Goal: Information Seeking & Learning: Learn about a topic

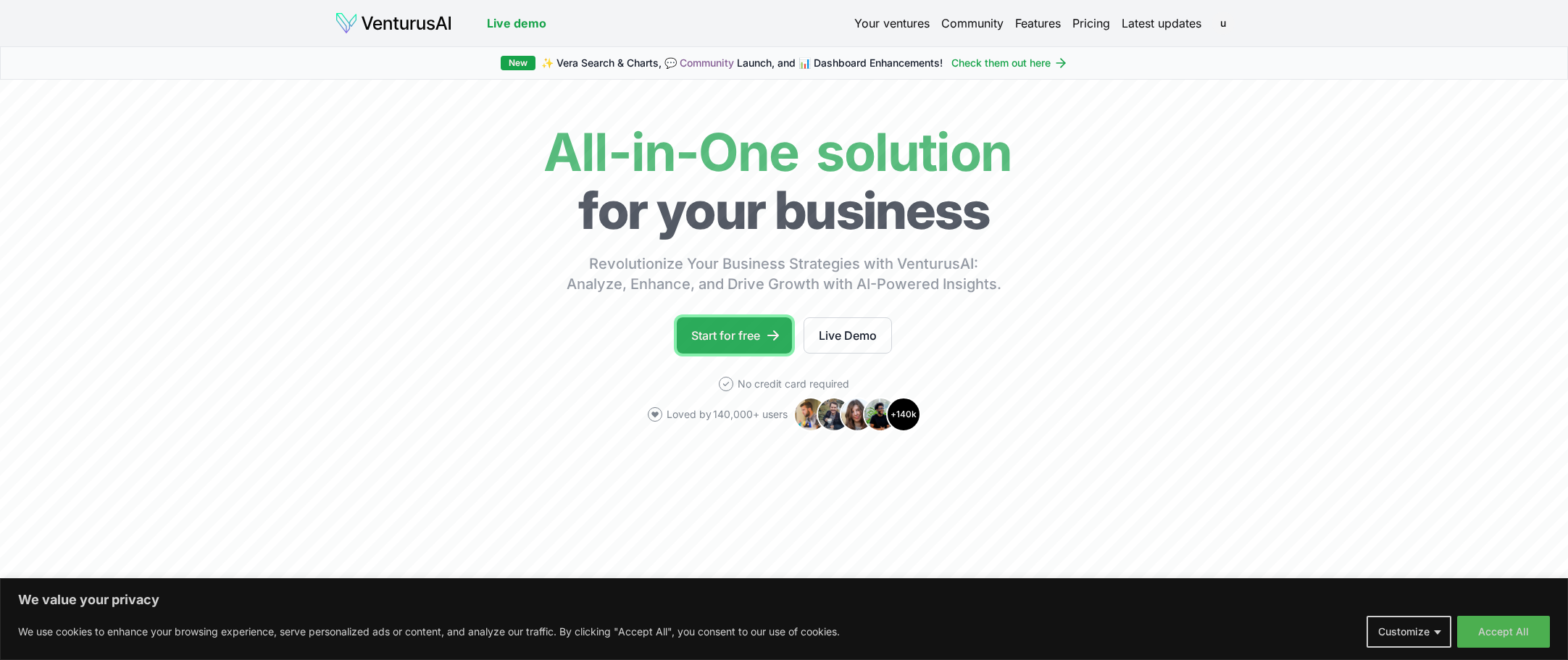
click at [735, 330] on link "Start for free" at bounding box center [735, 336] width 115 height 36
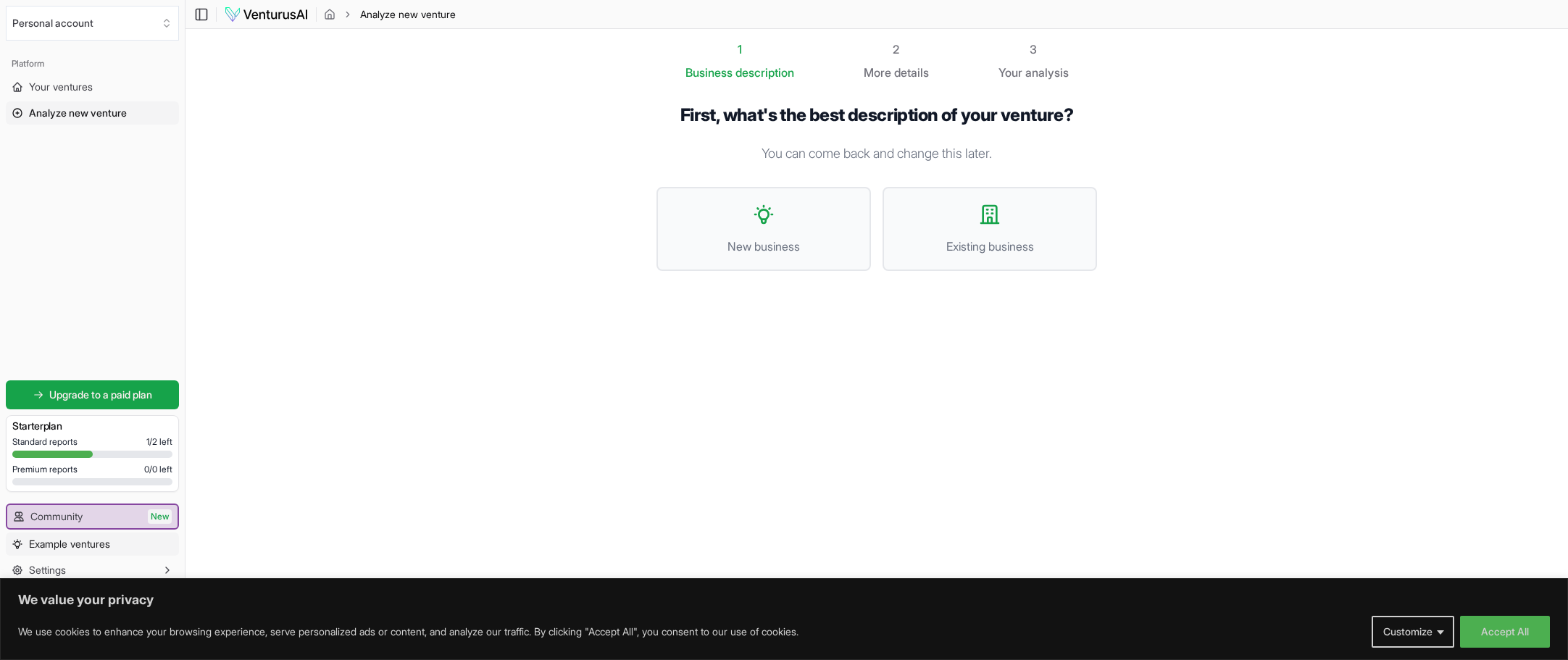
scroll to position [1, 0]
click at [63, 549] on span "Example ventures" at bounding box center [69, 545] width 81 height 15
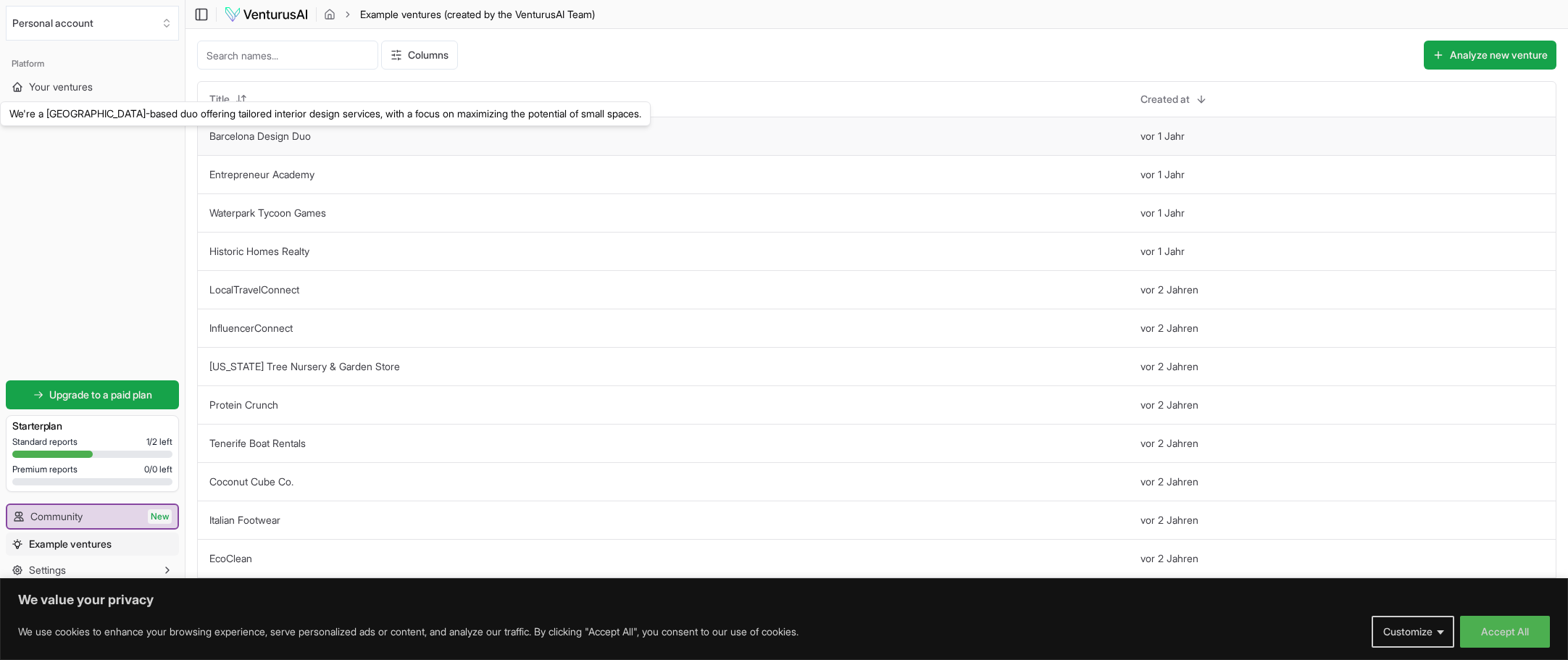
click at [289, 137] on link "Barcelona Design Duo" at bounding box center [260, 136] width 101 height 12
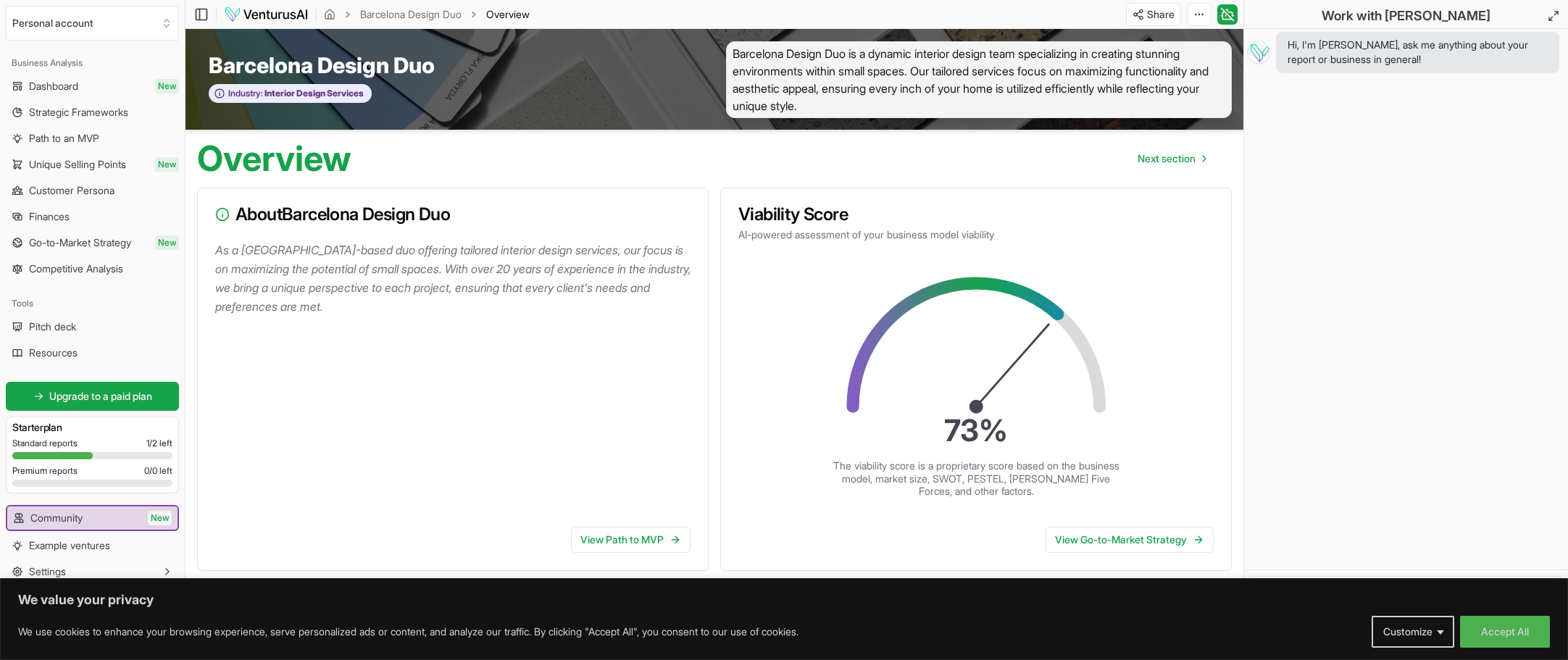
scroll to position [86, 0]
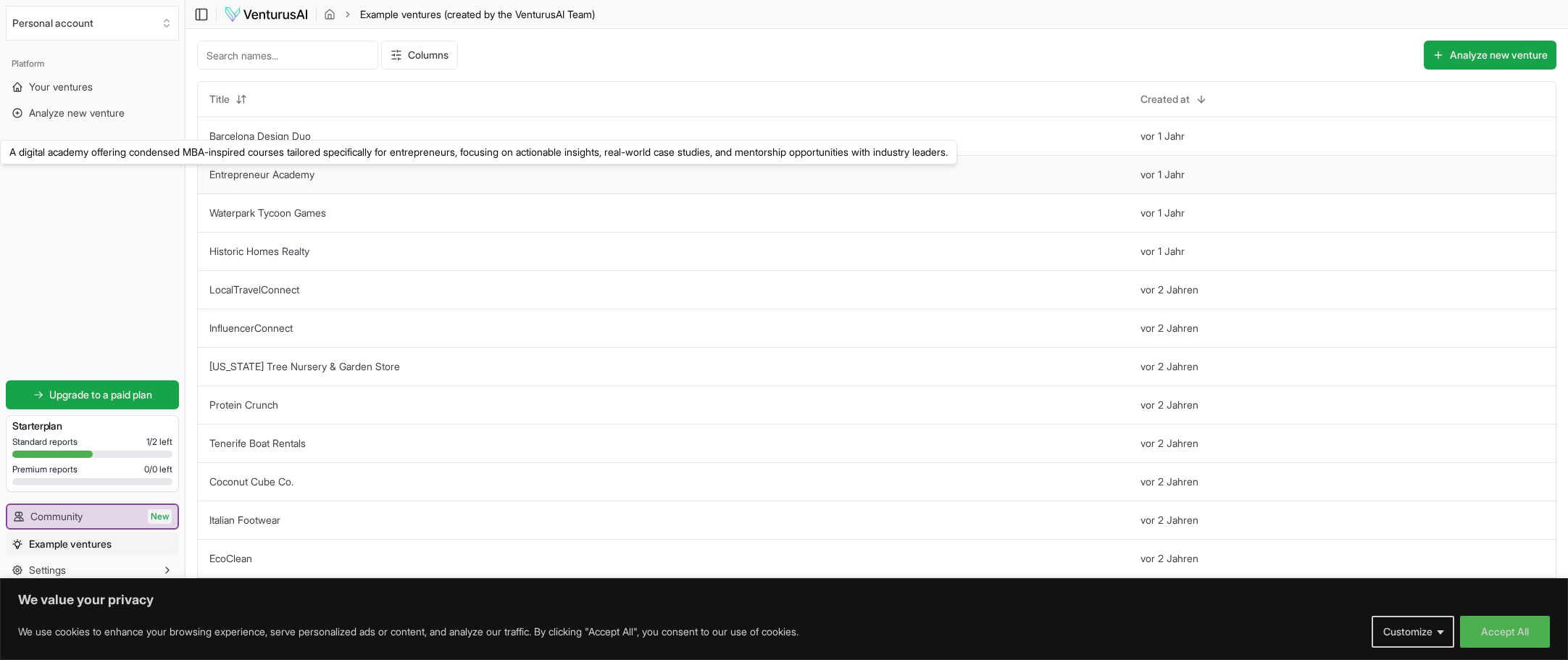
click at [264, 179] on link "Entrepreneur Academy" at bounding box center [262, 174] width 105 height 12
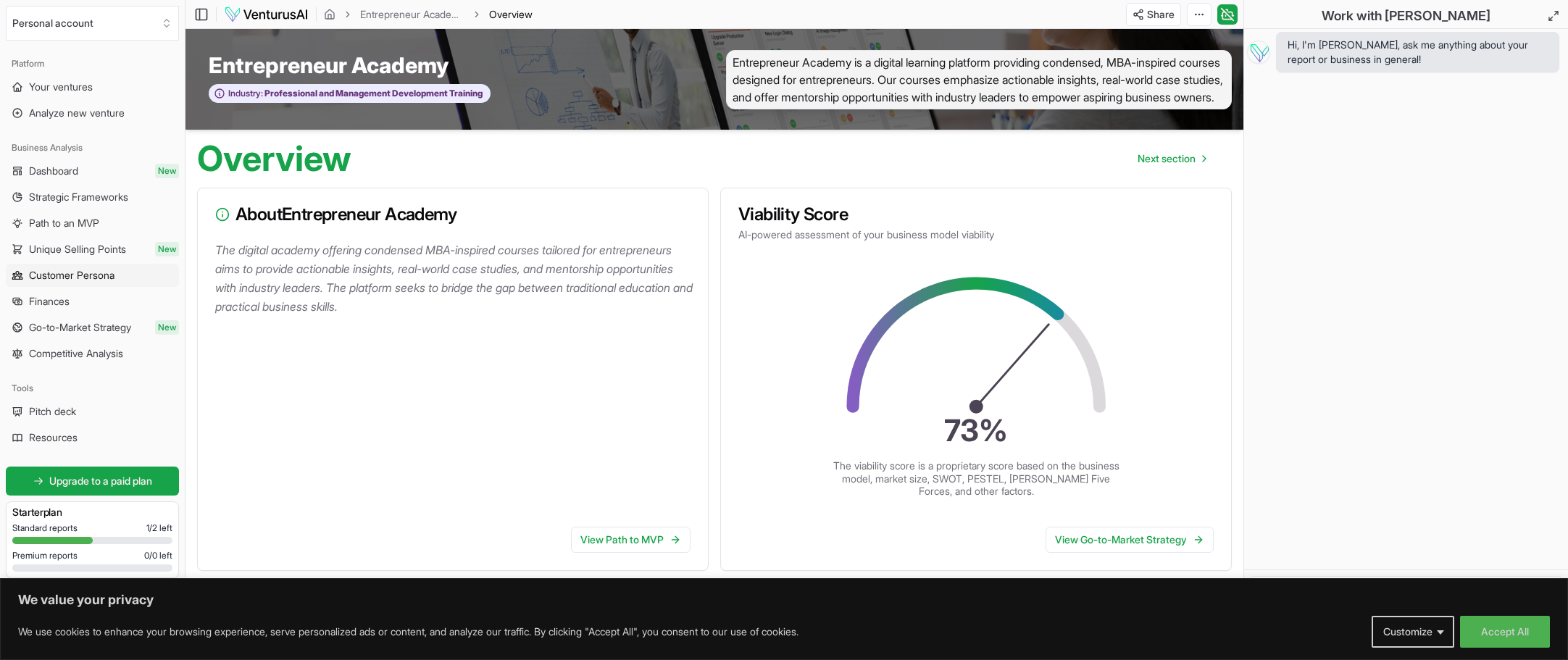
click at [61, 273] on span "Customer Persona" at bounding box center [72, 276] width 86 height 15
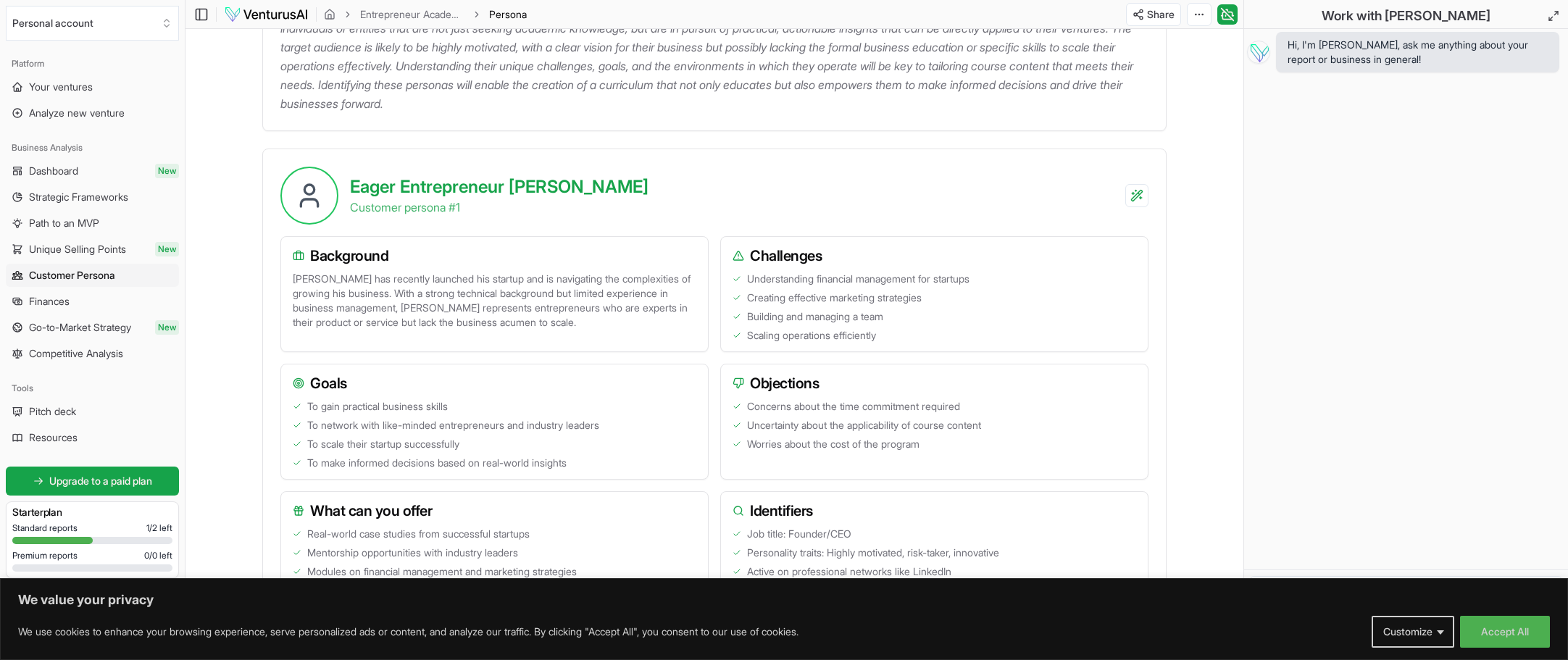
scroll to position [225, 0]
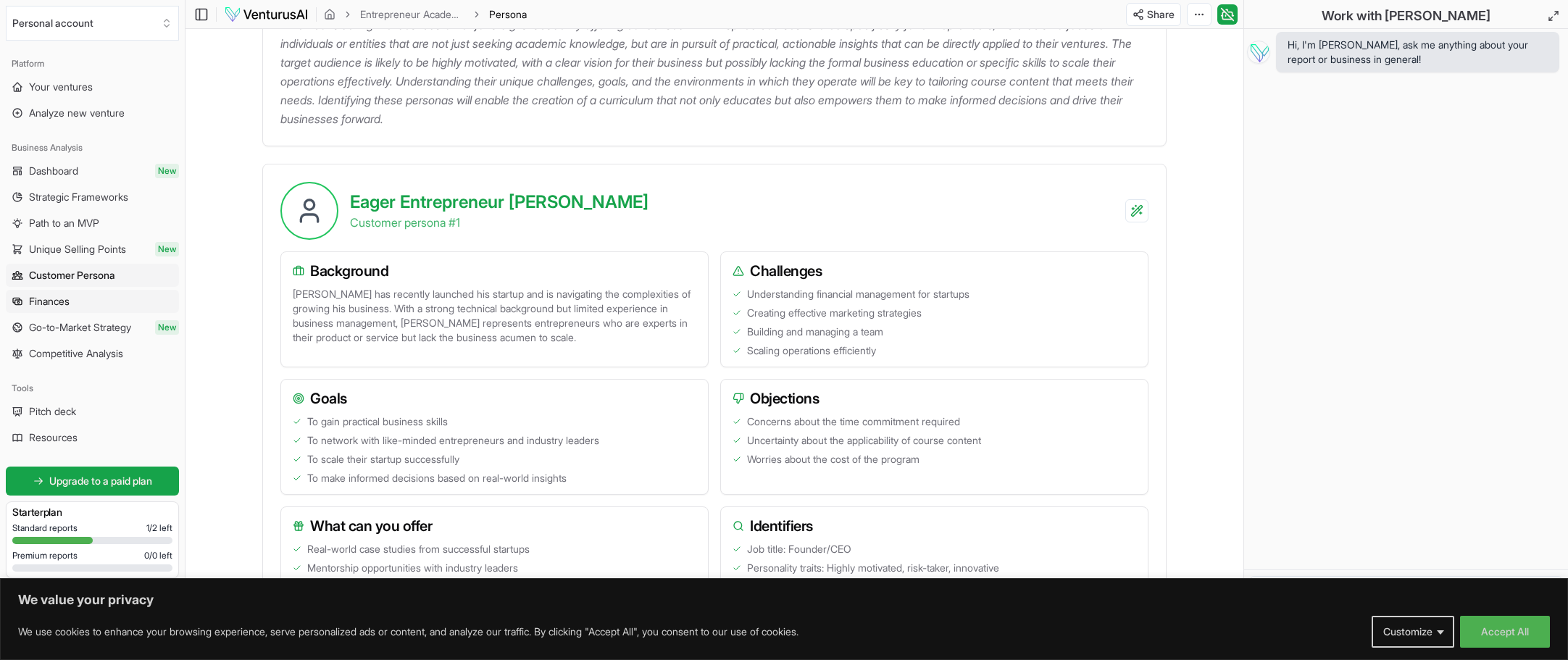
click at [47, 298] on span "Finances" at bounding box center [49, 302] width 40 height 15
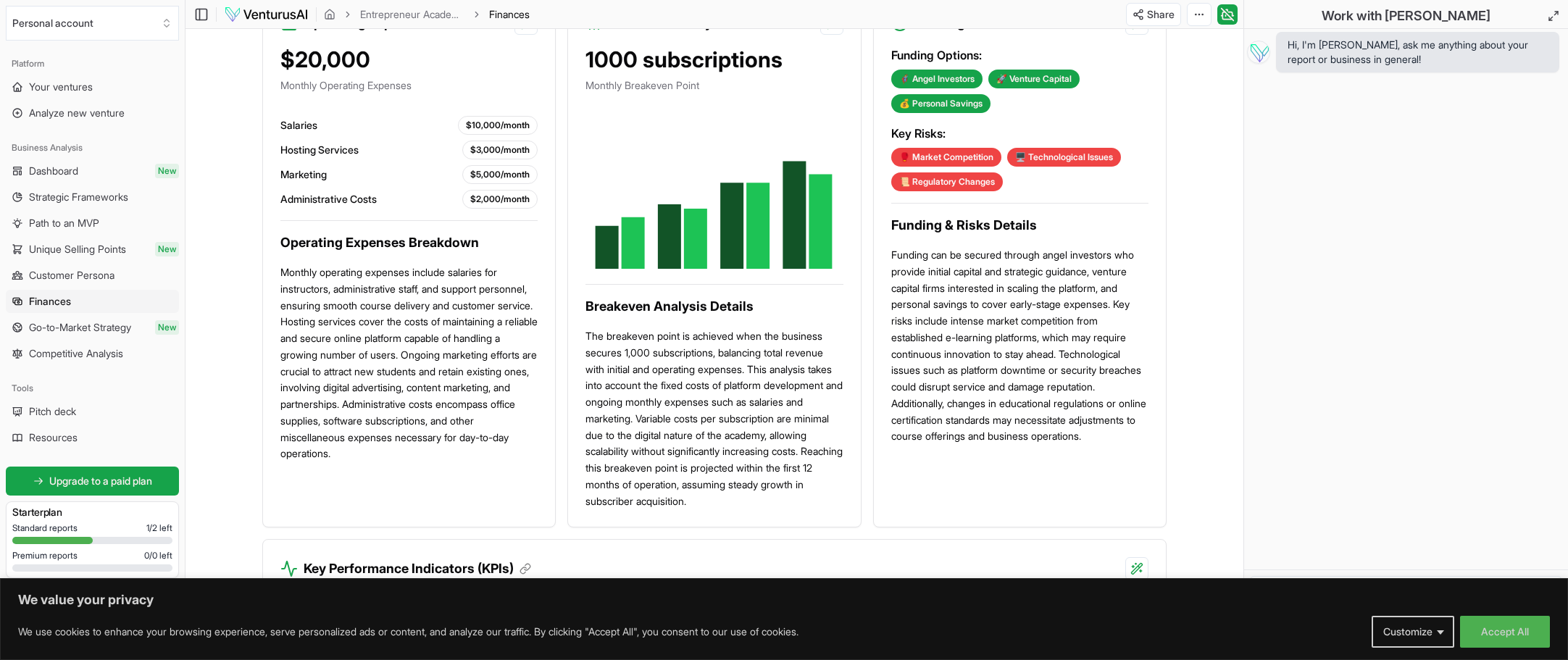
scroll to position [942, 0]
